Goal: Task Accomplishment & Management: Use online tool/utility

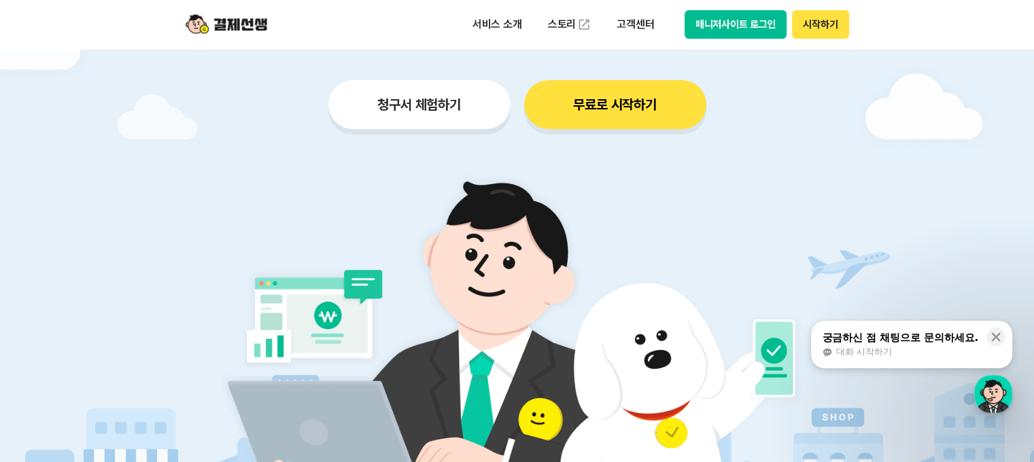
scroll to position [204, 0]
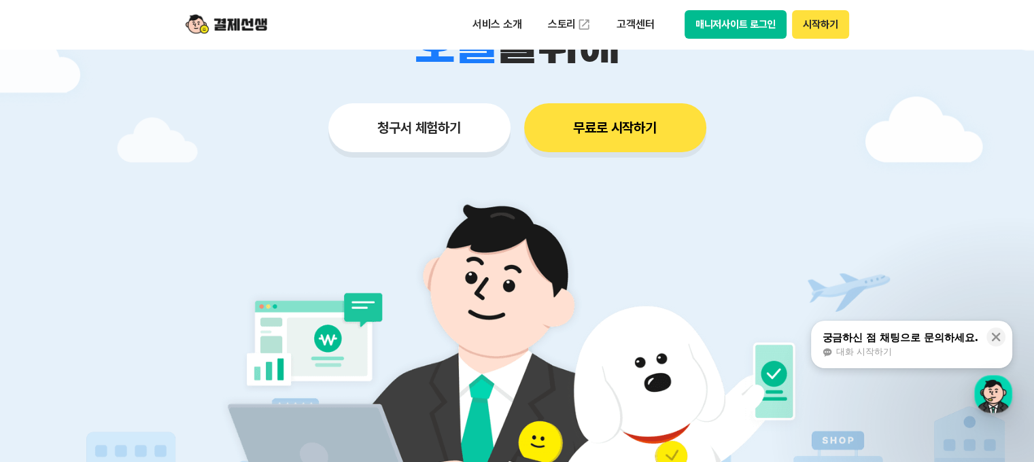
click at [404, 137] on button "청구서 체험하기" at bounding box center [419, 127] width 182 height 49
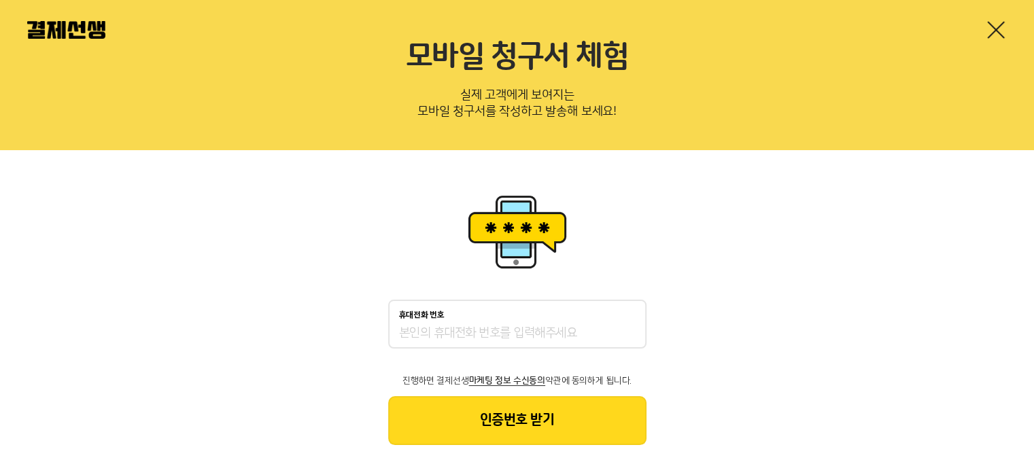
scroll to position [66, 0]
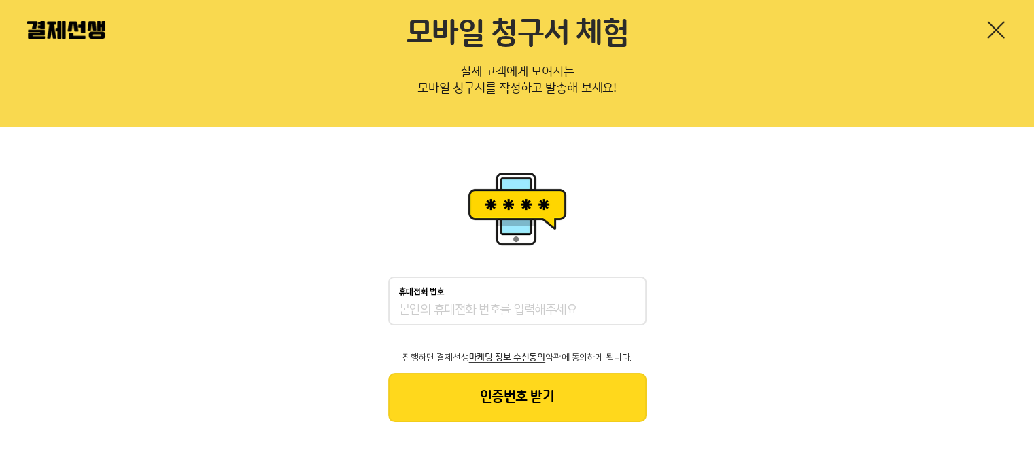
click at [984, 37] on div at bounding box center [517, 30] width 1034 height 60
click at [993, 29] on link at bounding box center [996, 30] width 22 height 22
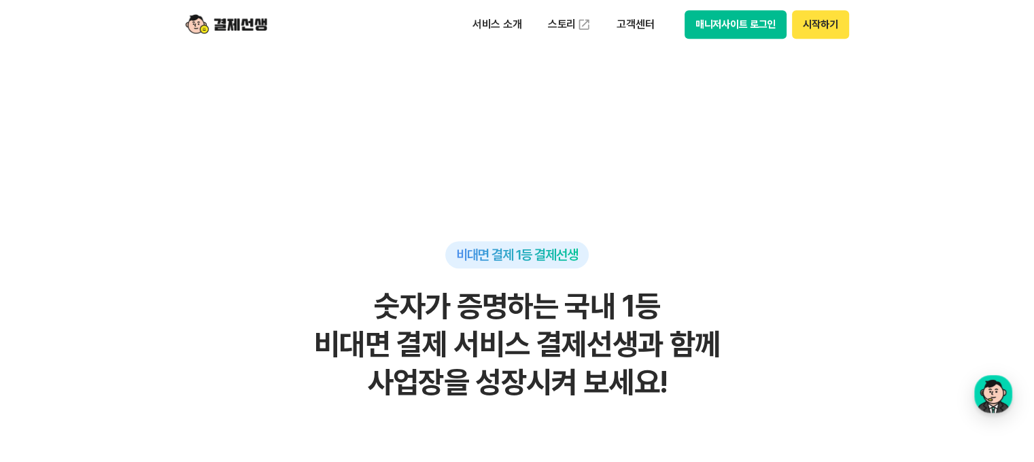
scroll to position [884, 0]
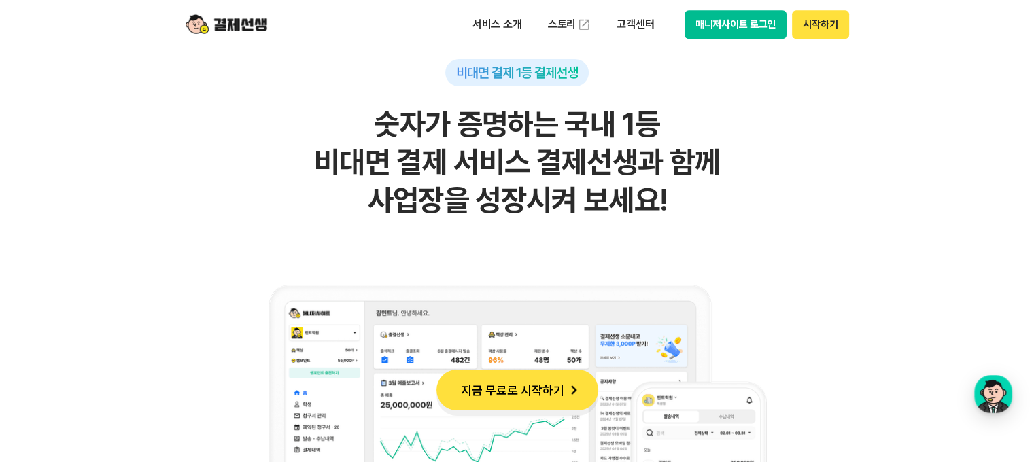
click at [522, 383] on button "지금 무료로 시작하기" at bounding box center [517, 390] width 162 height 41
